Goal: Unclear: Unclear

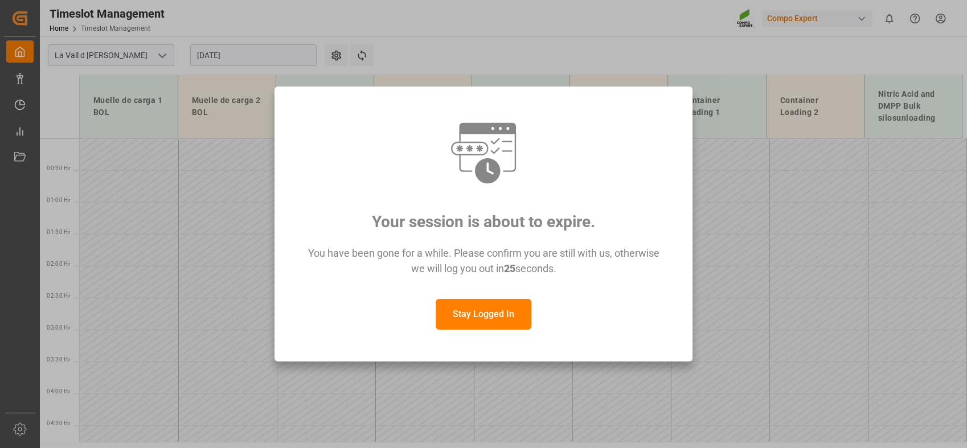
scroll to position [467, 0]
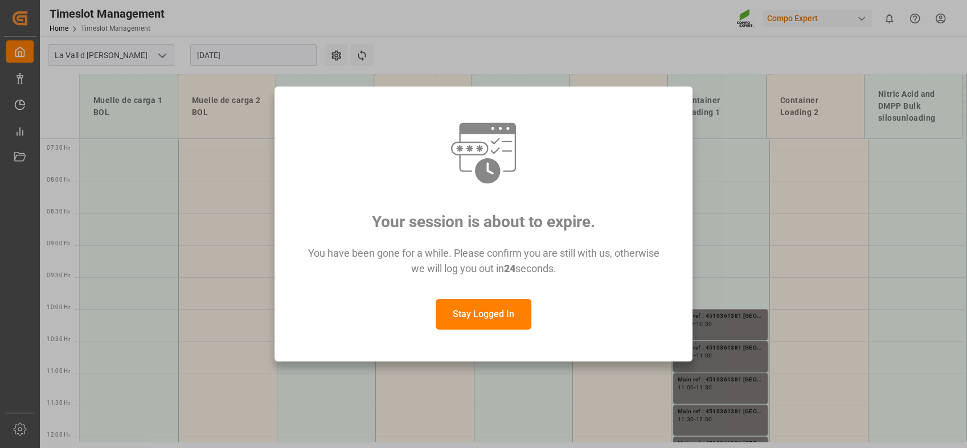
click at [498, 314] on button "Stay Logged In" at bounding box center [484, 314] width 96 height 31
